Goal: Information Seeking & Learning: Learn about a topic

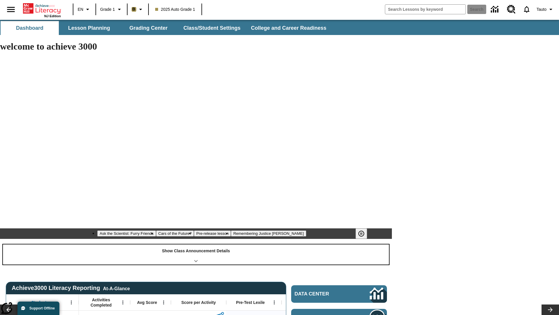
click at [196, 244] on div "Show Class Announcement Details" at bounding box center [196, 254] width 386 height 20
